Goal: Information Seeking & Learning: Learn about a topic

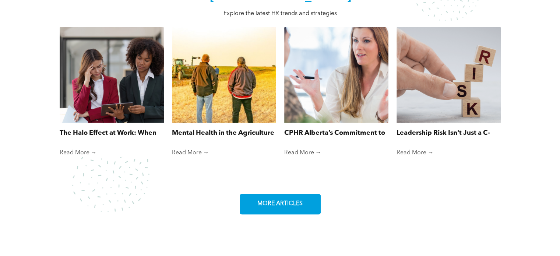
scroll to position [515, 0]
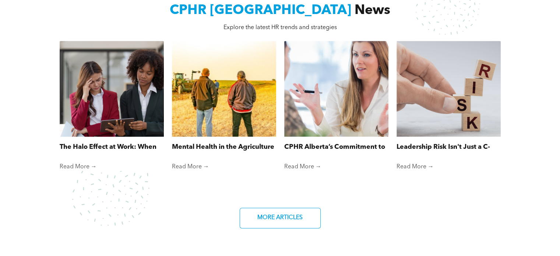
click at [79, 164] on link "Read More →" at bounding box center [112, 166] width 104 height 7
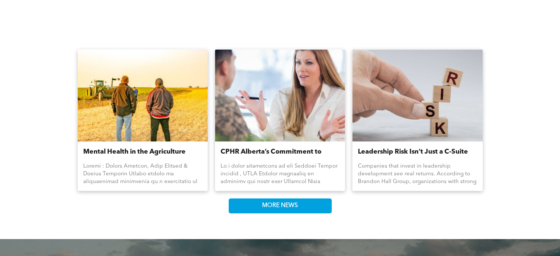
scroll to position [883, 0]
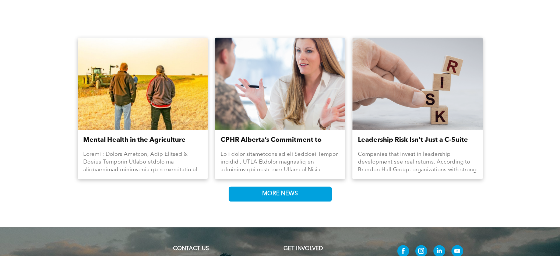
click at [132, 135] on link "Mental Health in the Agriculture Industry" at bounding box center [142, 140] width 119 height 10
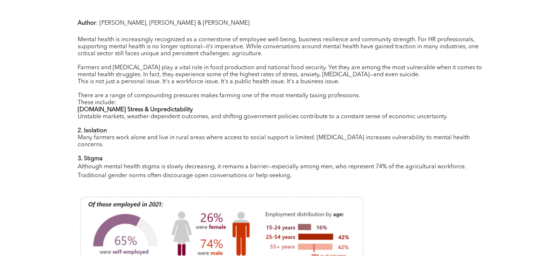
scroll to position [221, 0]
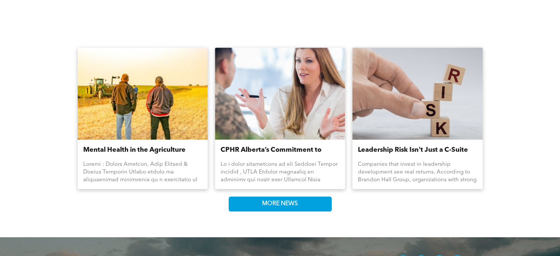
scroll to position [883, 0]
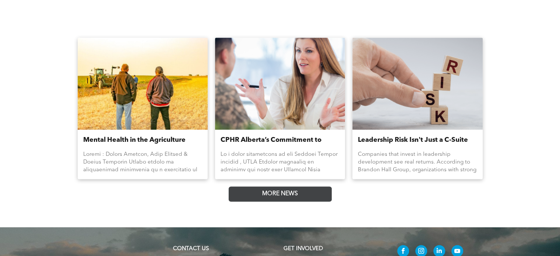
click at [296, 187] on span "MORE NEWS" at bounding box center [279, 194] width 41 height 14
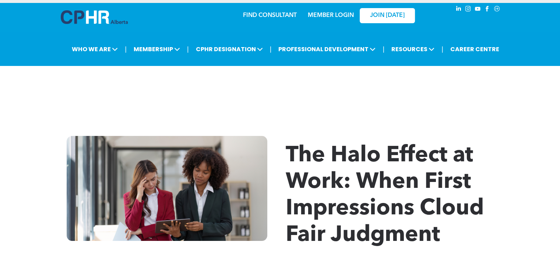
scroll to position [0, 0]
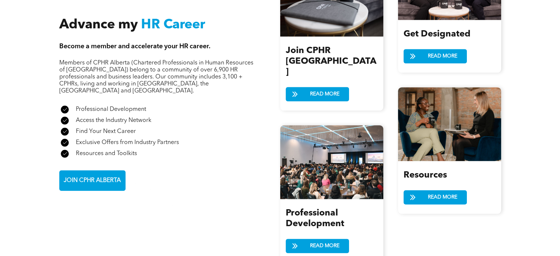
scroll to position [809, 0]
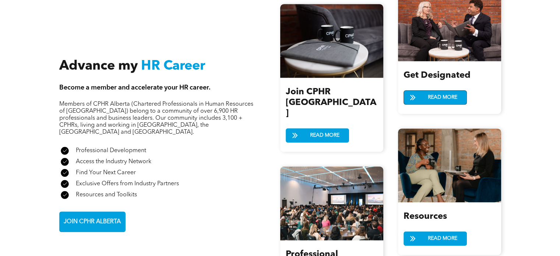
click at [447, 96] on span "READ MORE" at bounding box center [442, 98] width 35 height 14
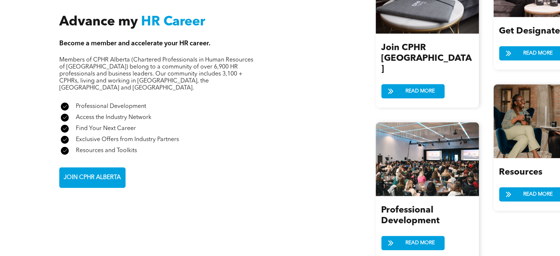
scroll to position [883, 0]
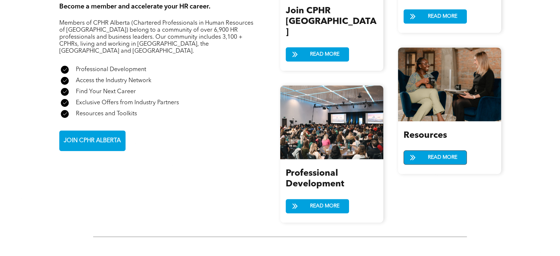
click at [428, 156] on span "READ MORE" at bounding box center [442, 157] width 35 height 14
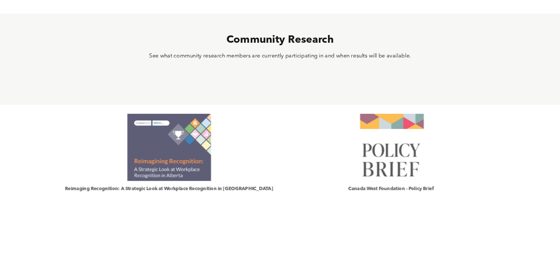
scroll to position [284, 0]
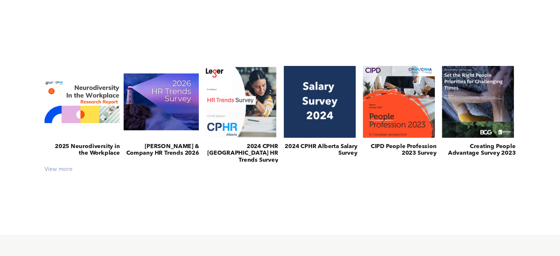
click at [53, 170] on div "View more" at bounding box center [280, 169] width 478 height 7
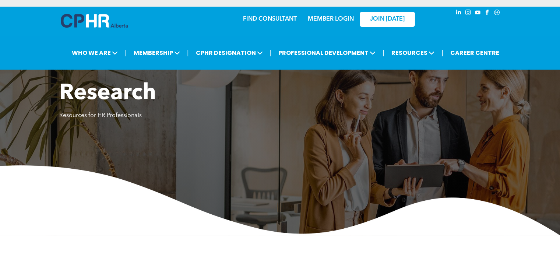
scroll to position [0, 0]
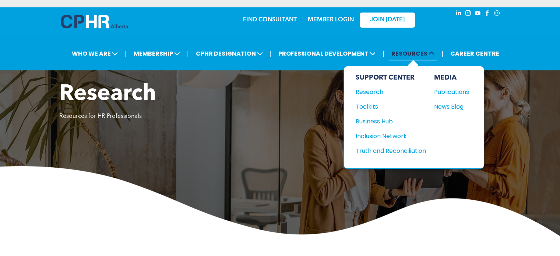
click at [416, 53] on span "RESOURCES" at bounding box center [412, 54] width 47 height 14
click at [375, 102] on div "Toolkits" at bounding box center [386, 106] width 63 height 9
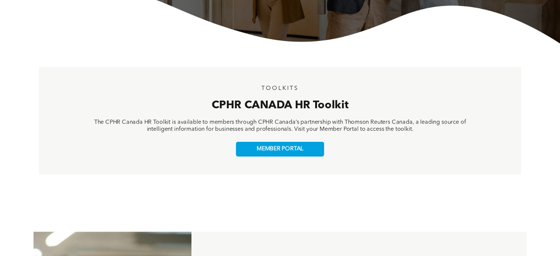
scroll to position [221, 0]
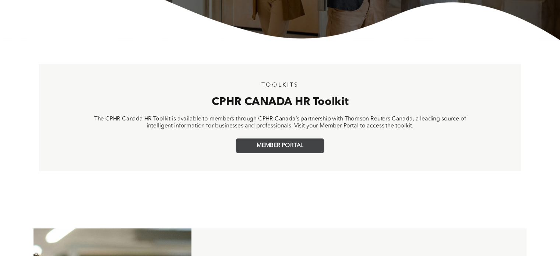
click at [303, 145] on link "MEMBER PORTAL" at bounding box center [280, 145] width 88 height 15
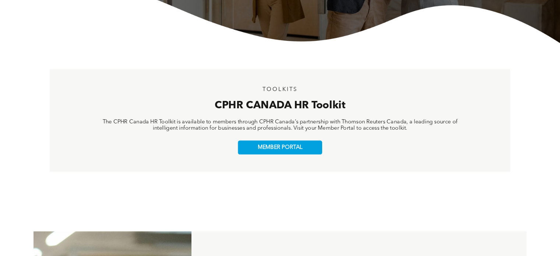
scroll to position [138, 0]
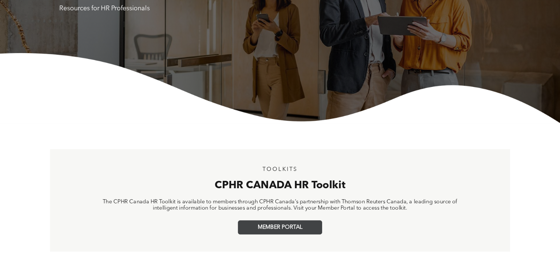
click at [303, 228] on link "MEMBER PORTAL" at bounding box center [280, 227] width 84 height 14
